Goal: Transaction & Acquisition: Purchase product/service

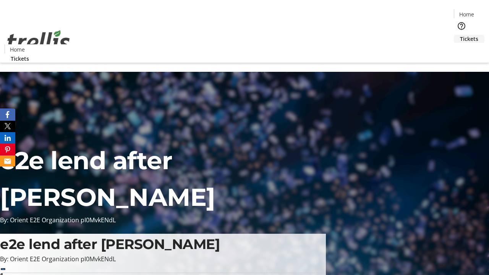
click at [460, 35] on span "Tickets" at bounding box center [469, 39] width 18 height 8
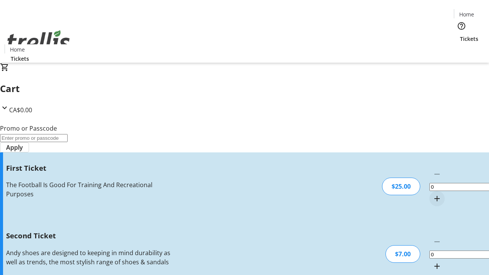
click at [433, 194] on mat-icon "Increment by one" at bounding box center [437, 198] width 9 height 9
type input "1"
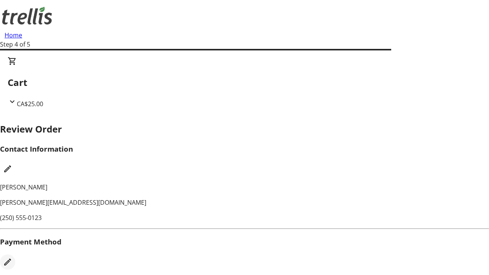
click at [12, 258] on mat-icon "Edit Payment Method" at bounding box center [7, 262] width 9 height 9
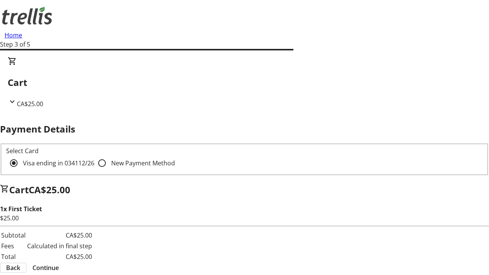
click at [94, 156] on input "New Payment Method" at bounding box center [101, 163] width 15 height 15
radio input "true"
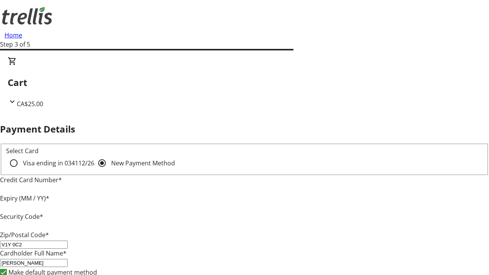
type input "V1Y 0C2"
